Goal: Find specific page/section: Find specific page/section

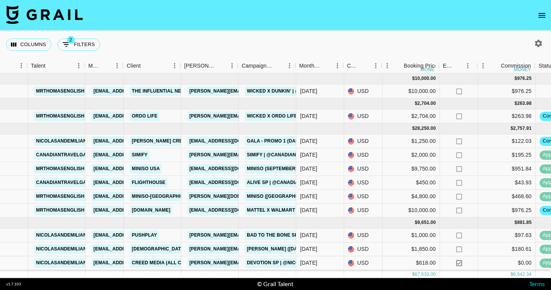
scroll to position [0, 135]
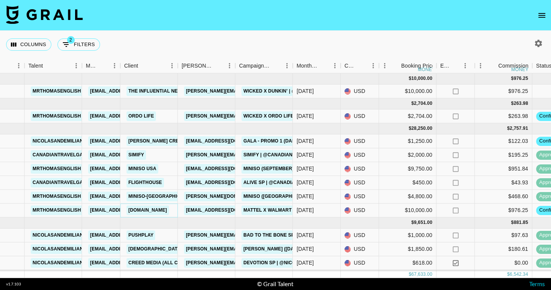
click at [147, 211] on link "[DOMAIN_NAME]" at bounding box center [148, 210] width 43 height 10
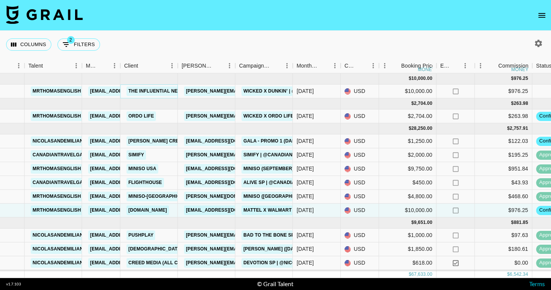
click at [159, 91] on link "The Influential Network" at bounding box center [162, 91] width 71 height 10
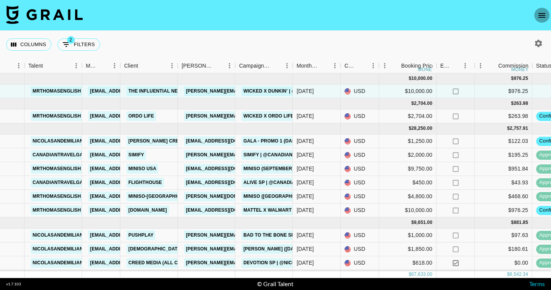
click at [542, 15] on icon "open drawer" at bounding box center [542, 15] width 7 height 5
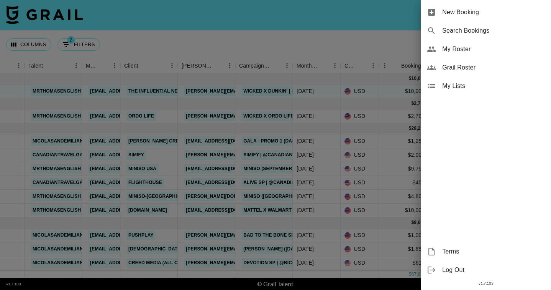
click at [478, 66] on span "Grail Roster" at bounding box center [494, 67] width 103 height 9
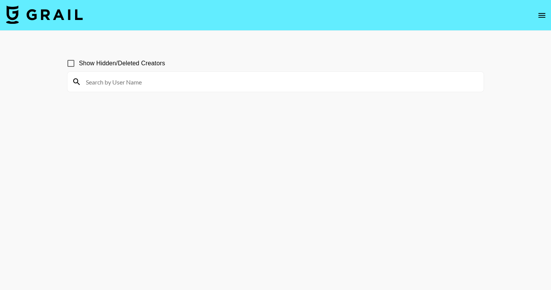
click at [250, 81] on input at bounding box center [280, 82] width 398 height 12
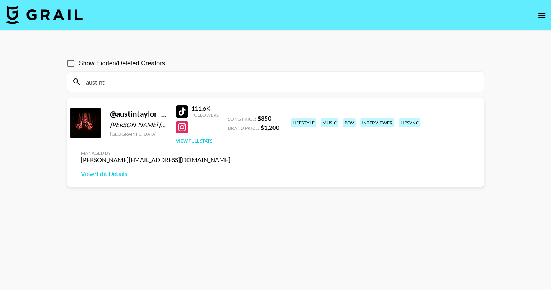
type input "austint"
click at [190, 141] on button "View Full Stats" at bounding box center [194, 141] width 36 height 6
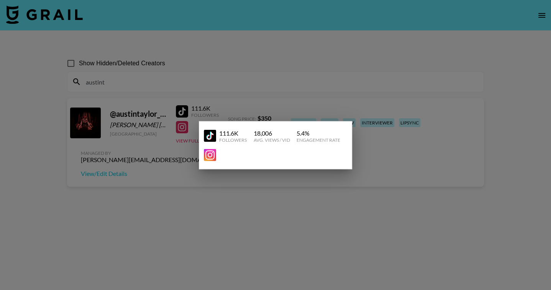
click at [131, 120] on div at bounding box center [275, 145] width 551 height 290
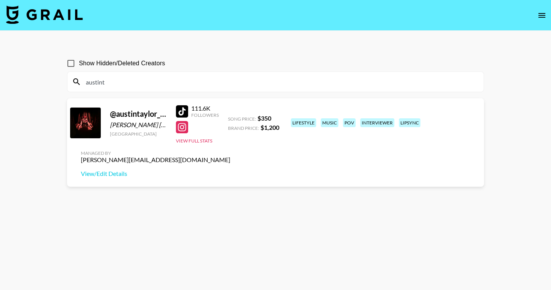
click at [94, 120] on div at bounding box center [85, 122] width 31 height 31
click at [230, 170] on link "View/Edit Details" at bounding box center [156, 174] width 150 height 8
type textarea "nt"
drag, startPoint x: 136, startPoint y: 82, endPoint x: 28, endPoint y: 82, distance: 107.8
click at [29, 82] on main "Show Hidden/Deleted Creators austint @ austintaylor_official [PERSON_NAME] [PER…" at bounding box center [275, 163] width 551 height 265
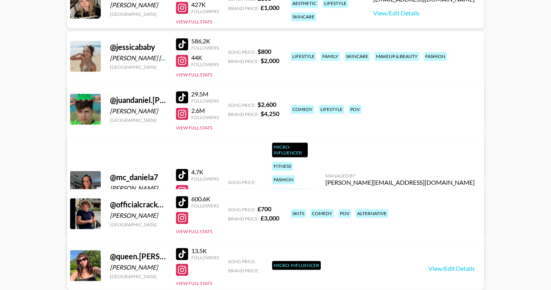
scroll to position [997, 0]
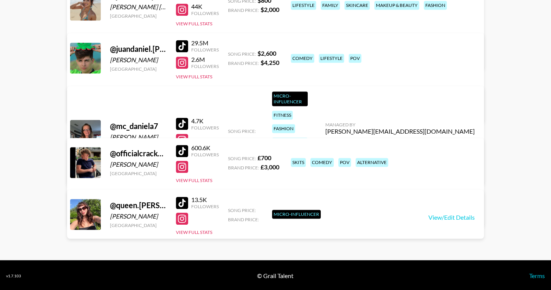
type input "[PERSON_NAME]"
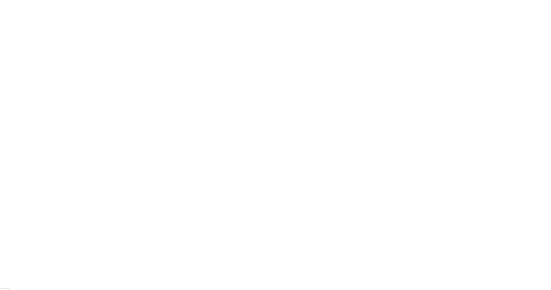
scroll to position [53, 0]
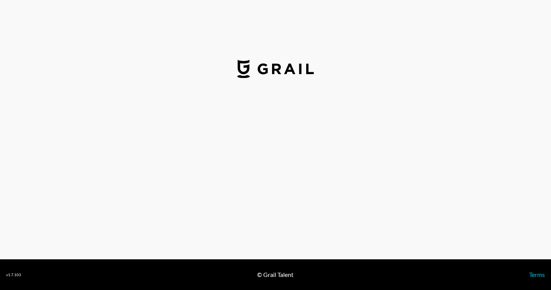
select select "USD"
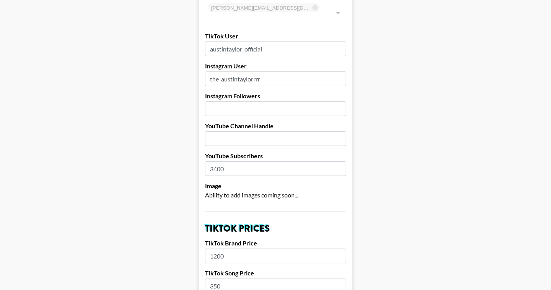
scroll to position [0, 0]
